Goal: Navigation & Orientation: Find specific page/section

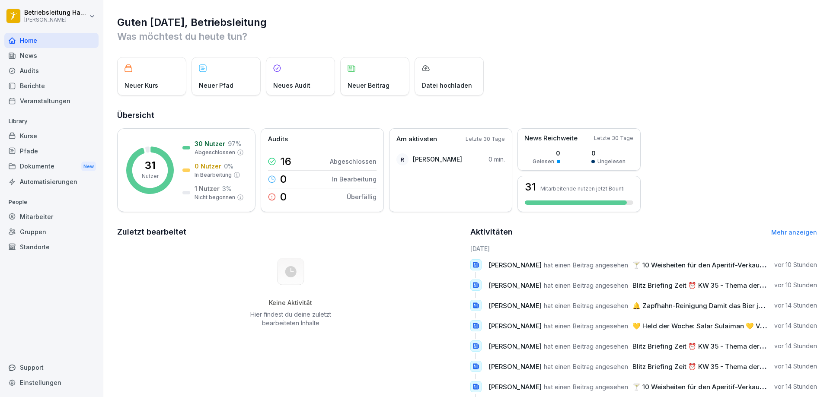
click at [38, 84] on div "Berichte" at bounding box center [51, 85] width 94 height 15
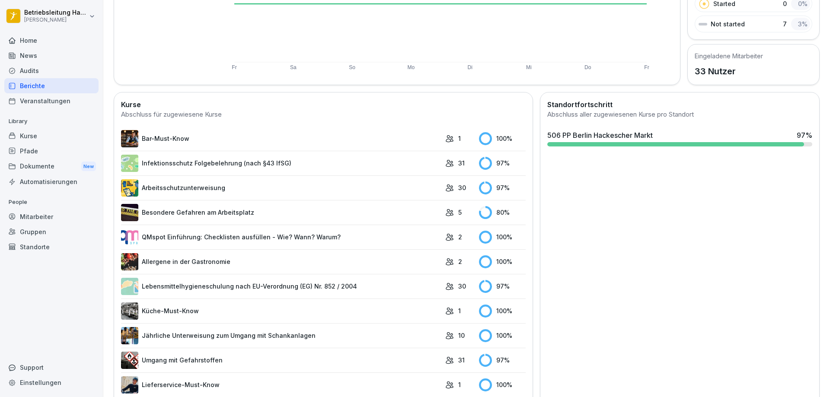
scroll to position [173, 0]
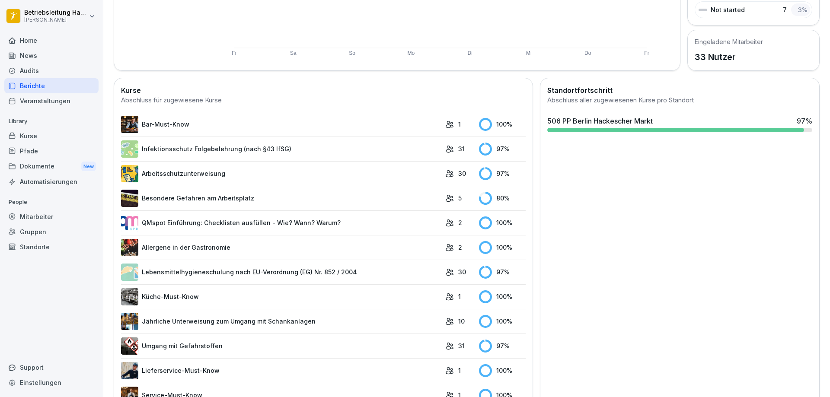
click at [377, 195] on link "Besondere Gefahren am Arbeitsplatz" at bounding box center [281, 198] width 320 height 17
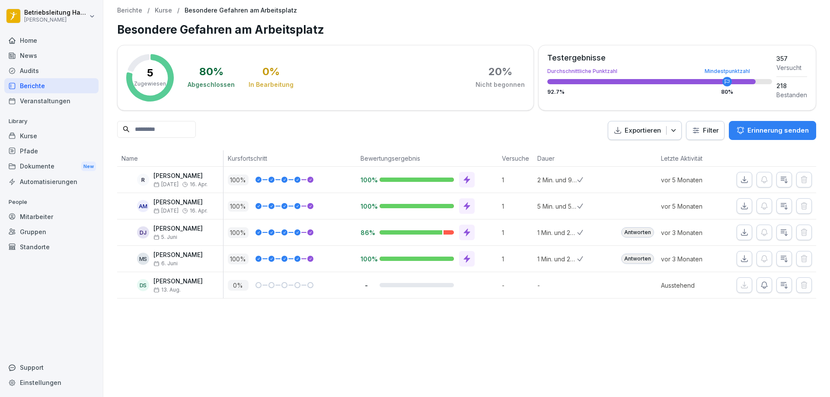
click at [49, 85] on div "Berichte" at bounding box center [51, 85] width 94 height 15
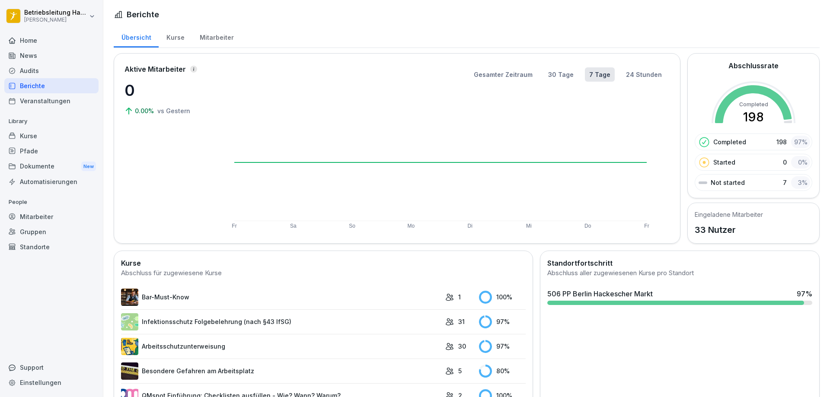
click at [208, 40] on div "Mitarbeiter" at bounding box center [216, 37] width 49 height 22
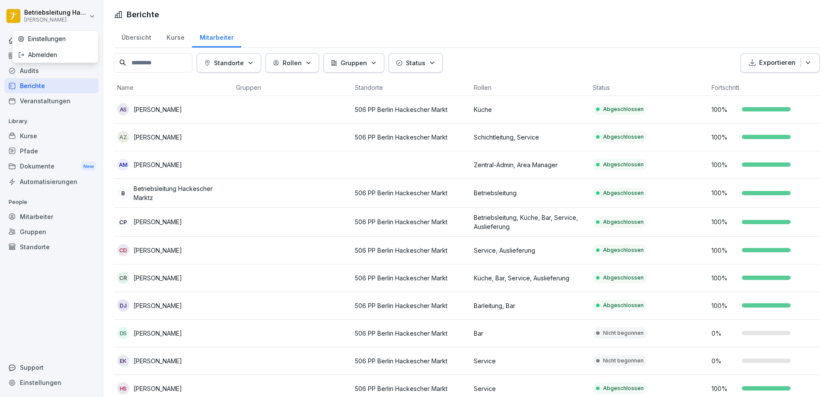
click at [40, 14] on html "Betriebsleitung Hackescher Marktz [PERSON_NAME] Home News Audits Berichte Veran…" at bounding box center [415, 198] width 830 height 397
click at [38, 41] on div "Home" at bounding box center [51, 40] width 94 height 15
